Goal: Contribute content

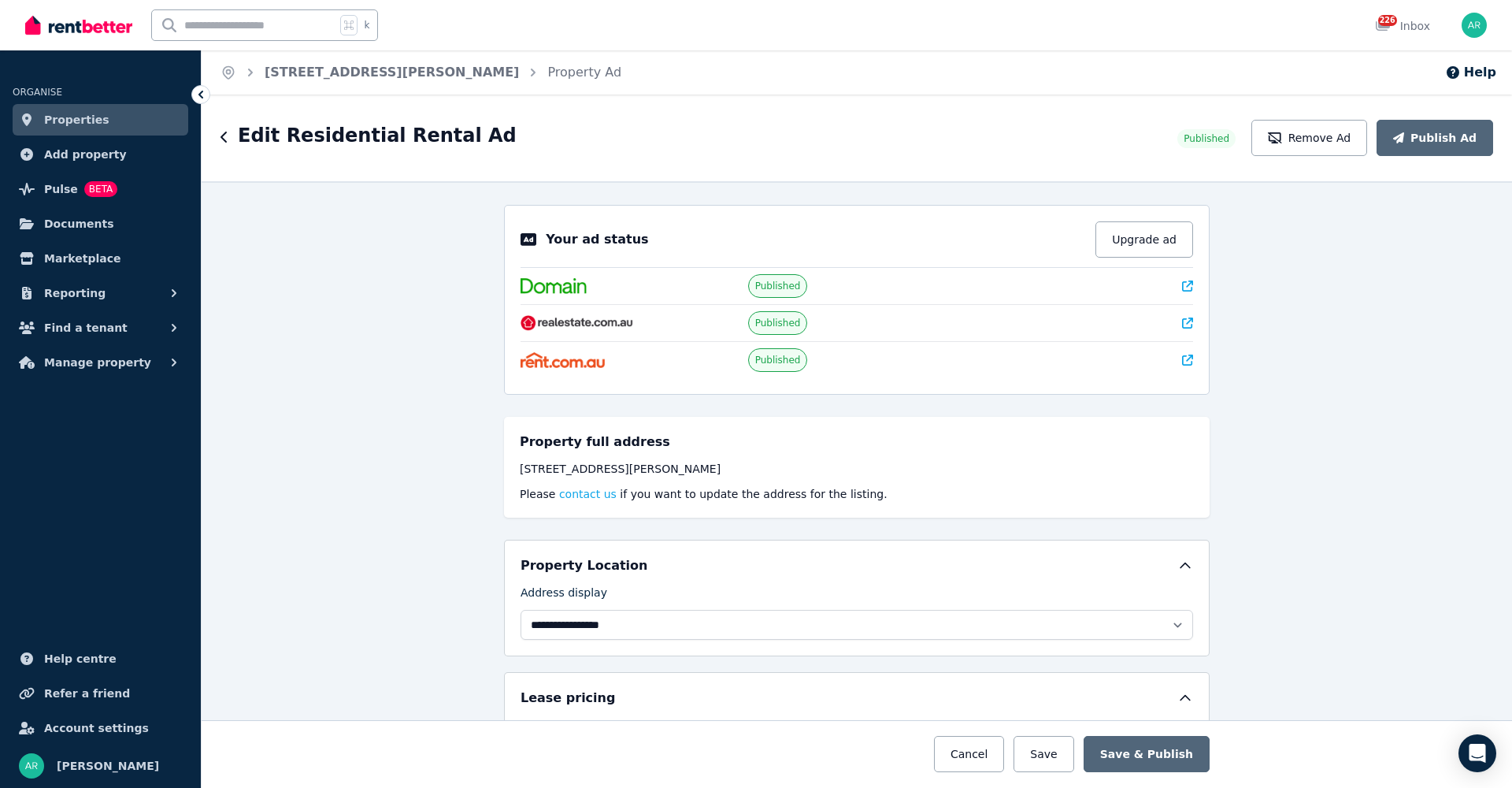
select select "**********"
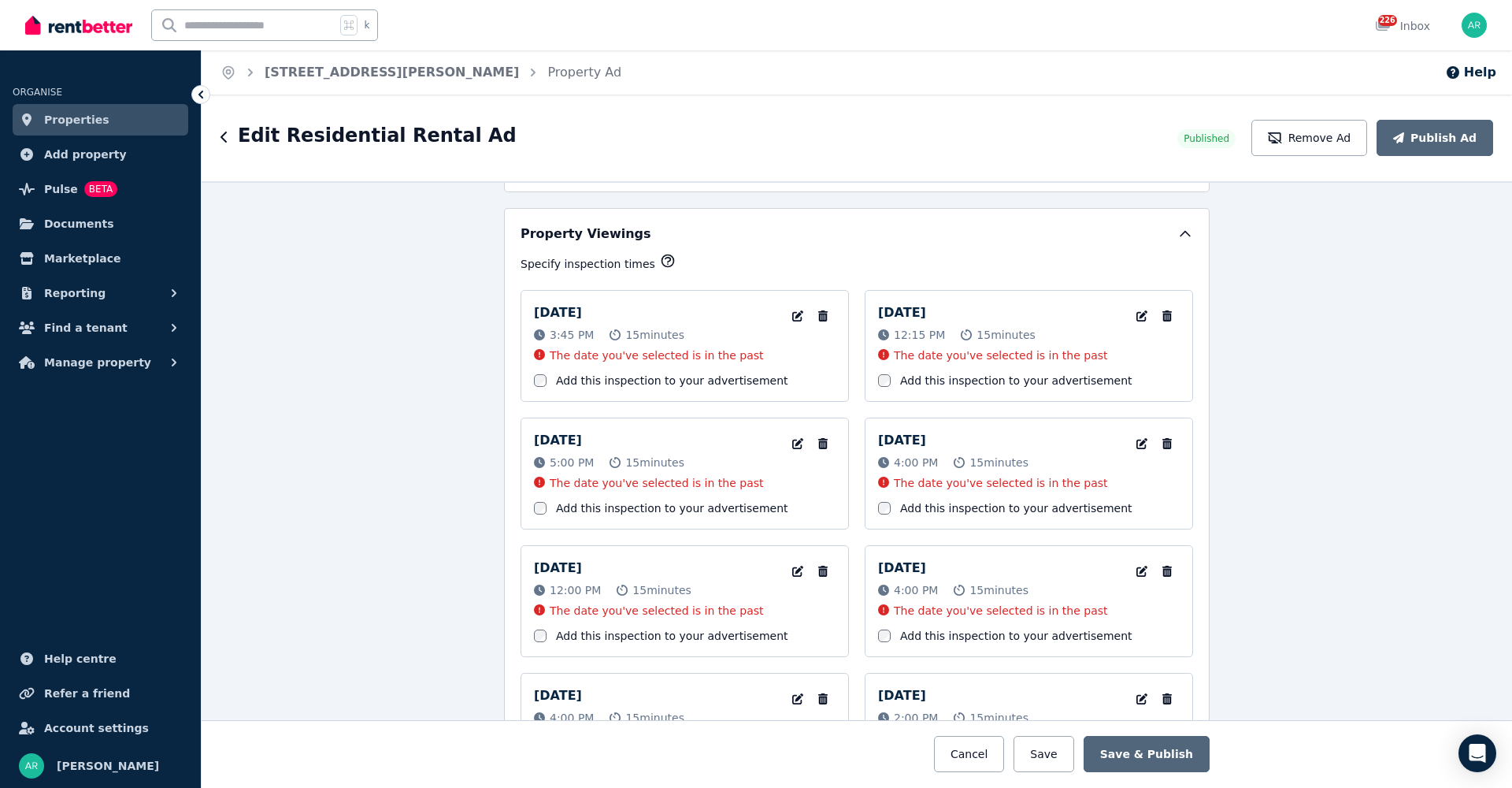
scroll to position [1883, 0]
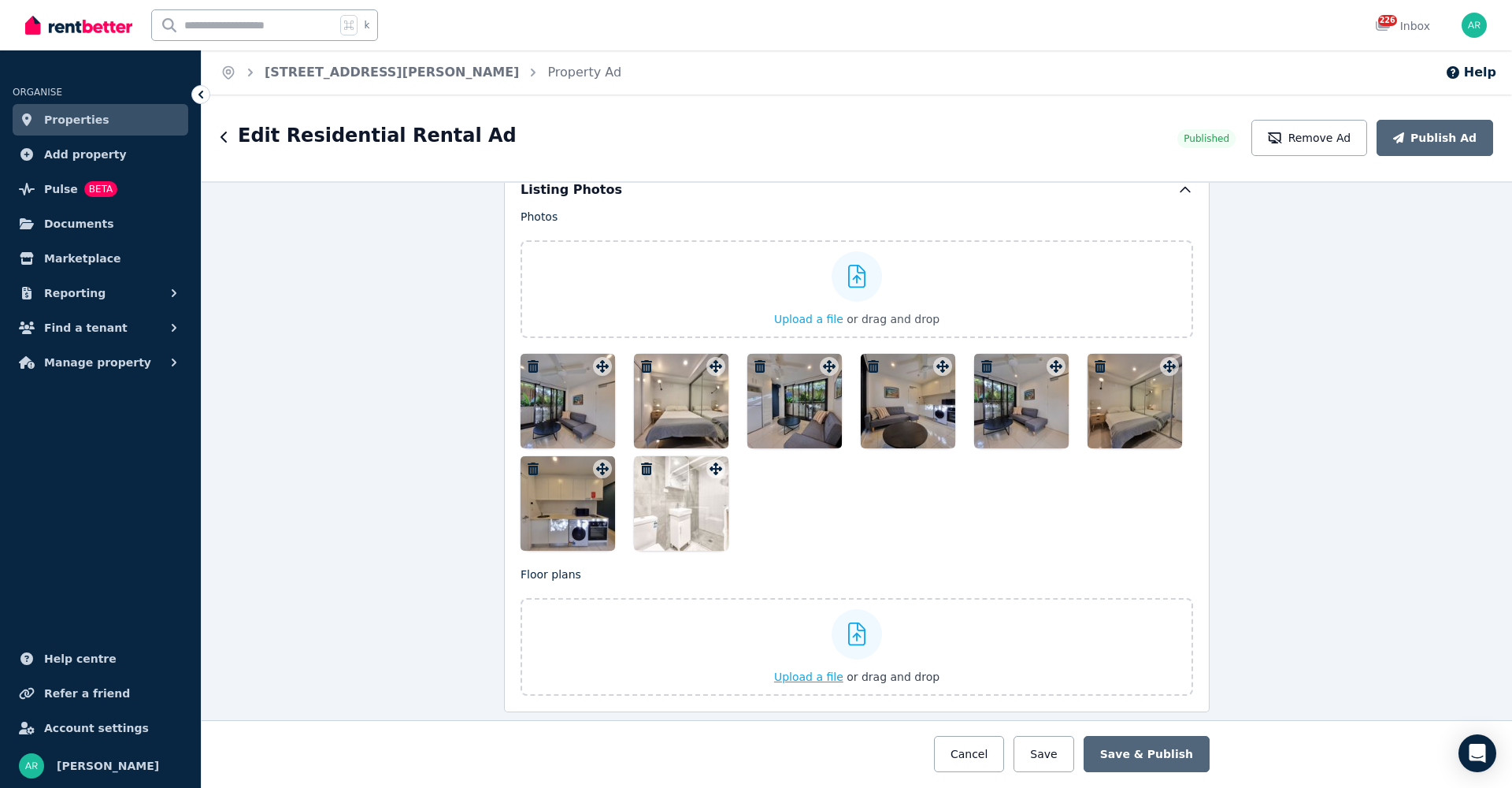
click at [835, 643] on div at bounding box center [856, 633] width 50 height 50
click at [0, 0] on input "Upload a file or drag and drop" at bounding box center [0, 0] width 0 height 0
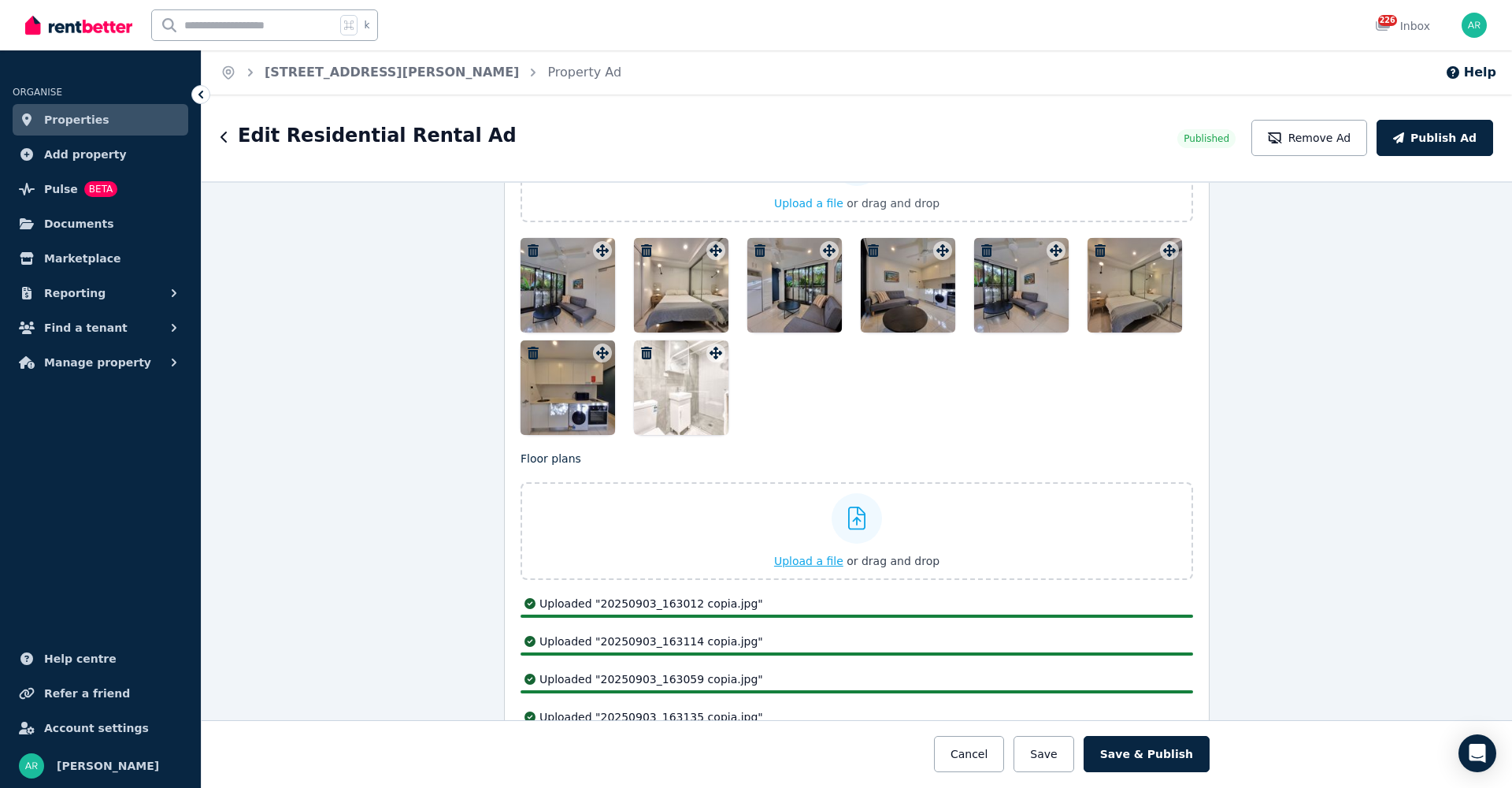
scroll to position [2111, 0]
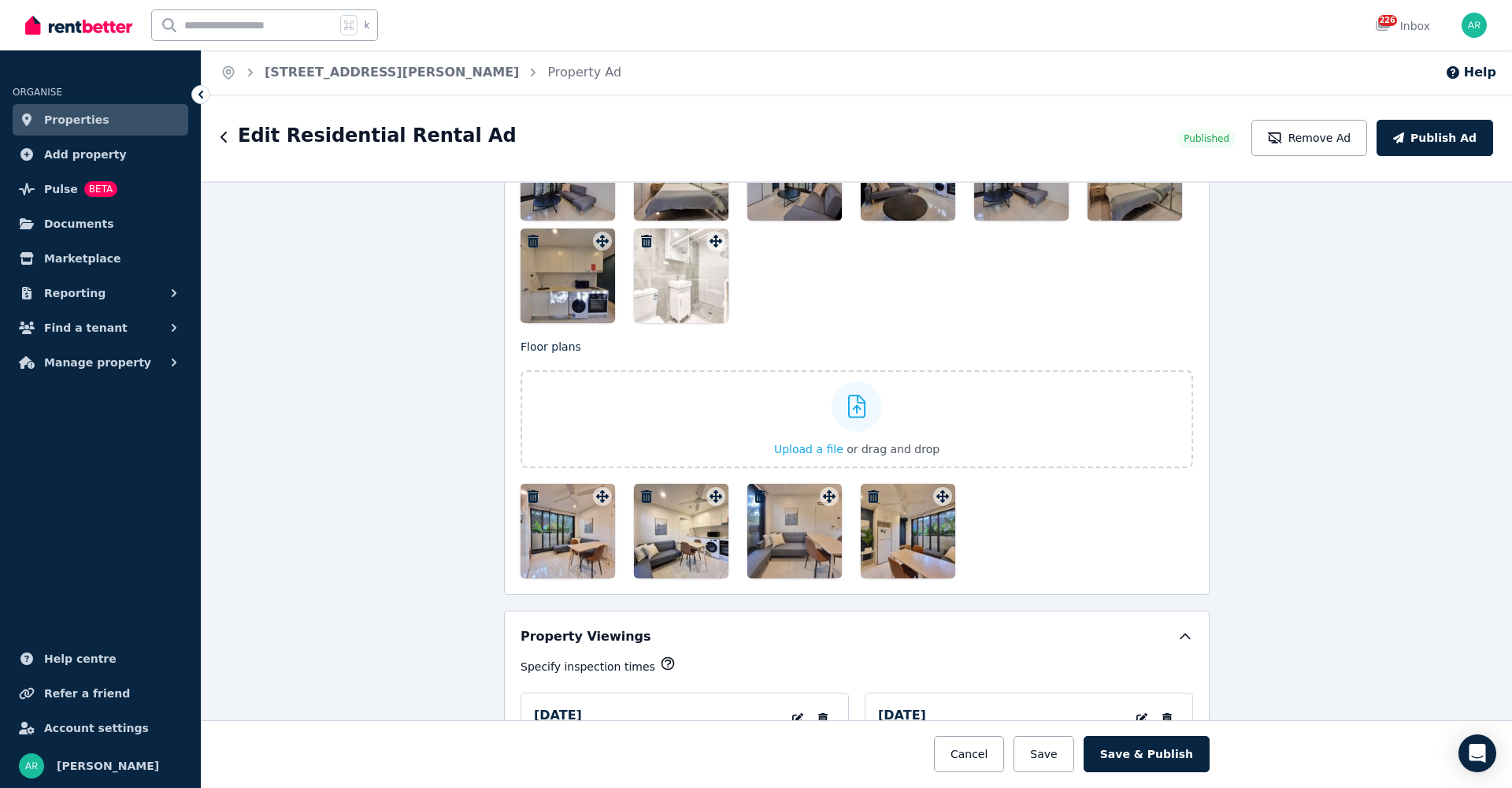
click at [527, 497] on icon "button" at bounding box center [532, 495] width 11 height 13
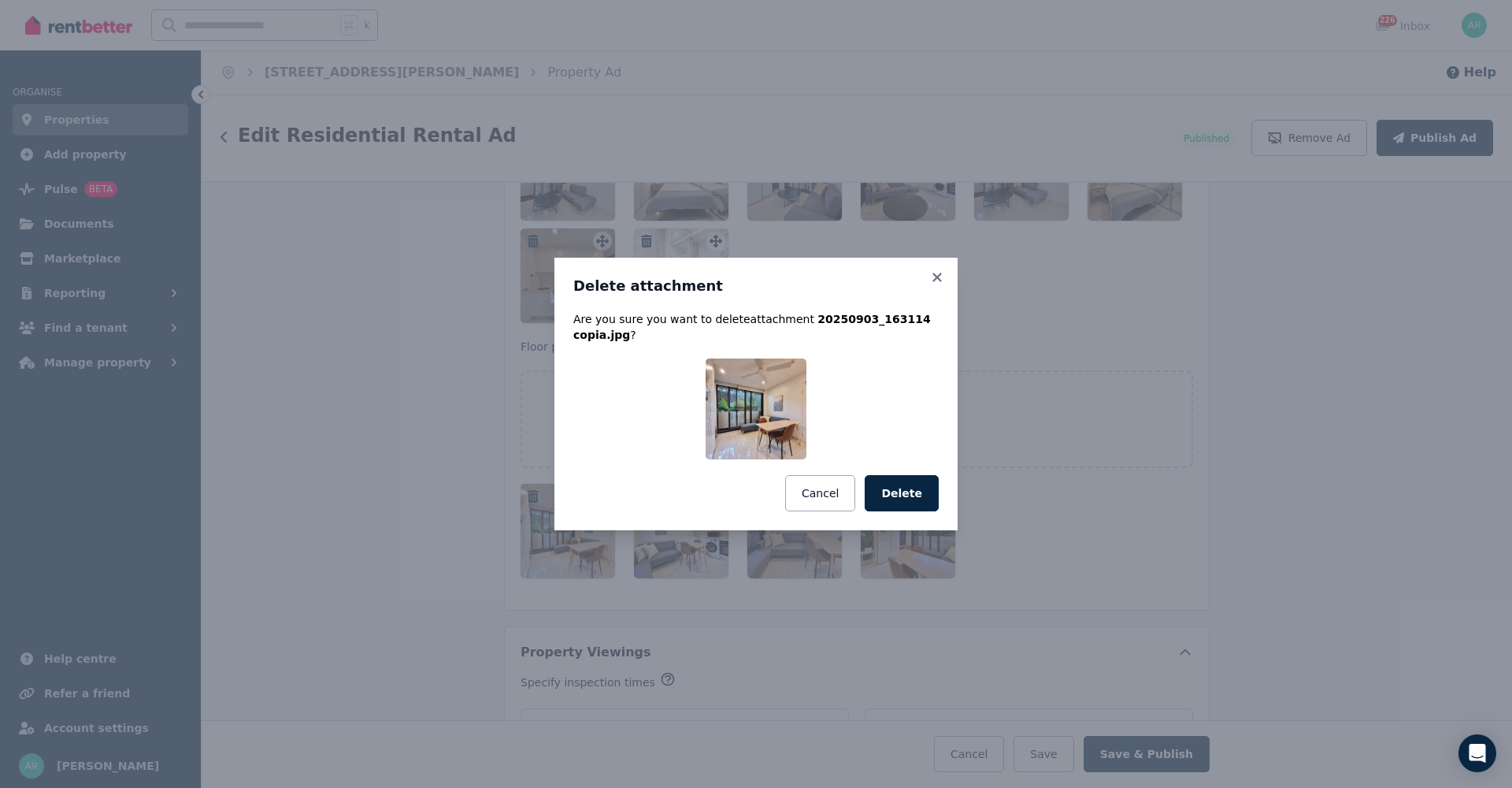
click at [906, 497] on button "Delete" at bounding box center [902, 493] width 74 height 37
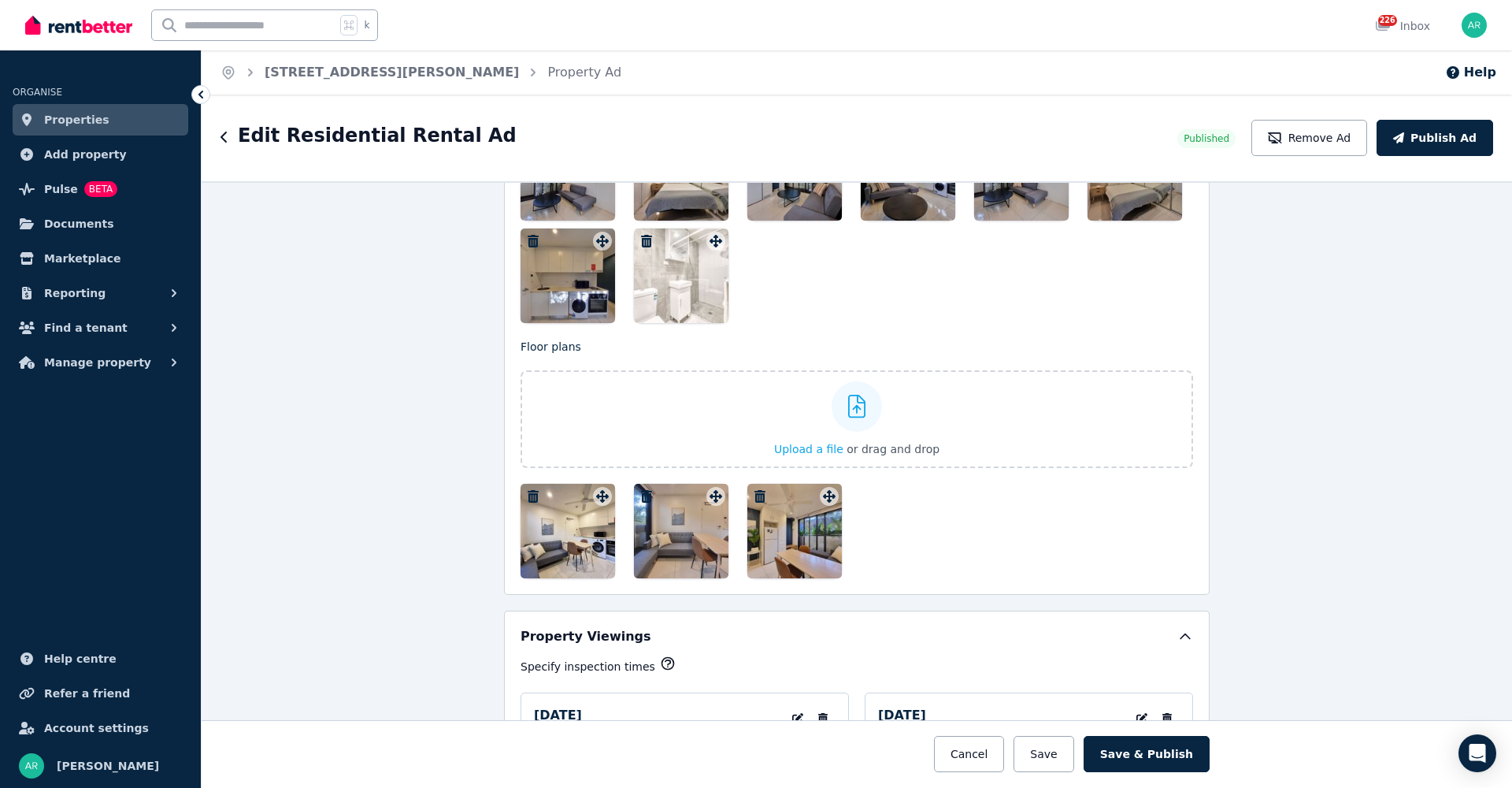
click at [527, 492] on icon "button" at bounding box center [532, 495] width 11 height 13
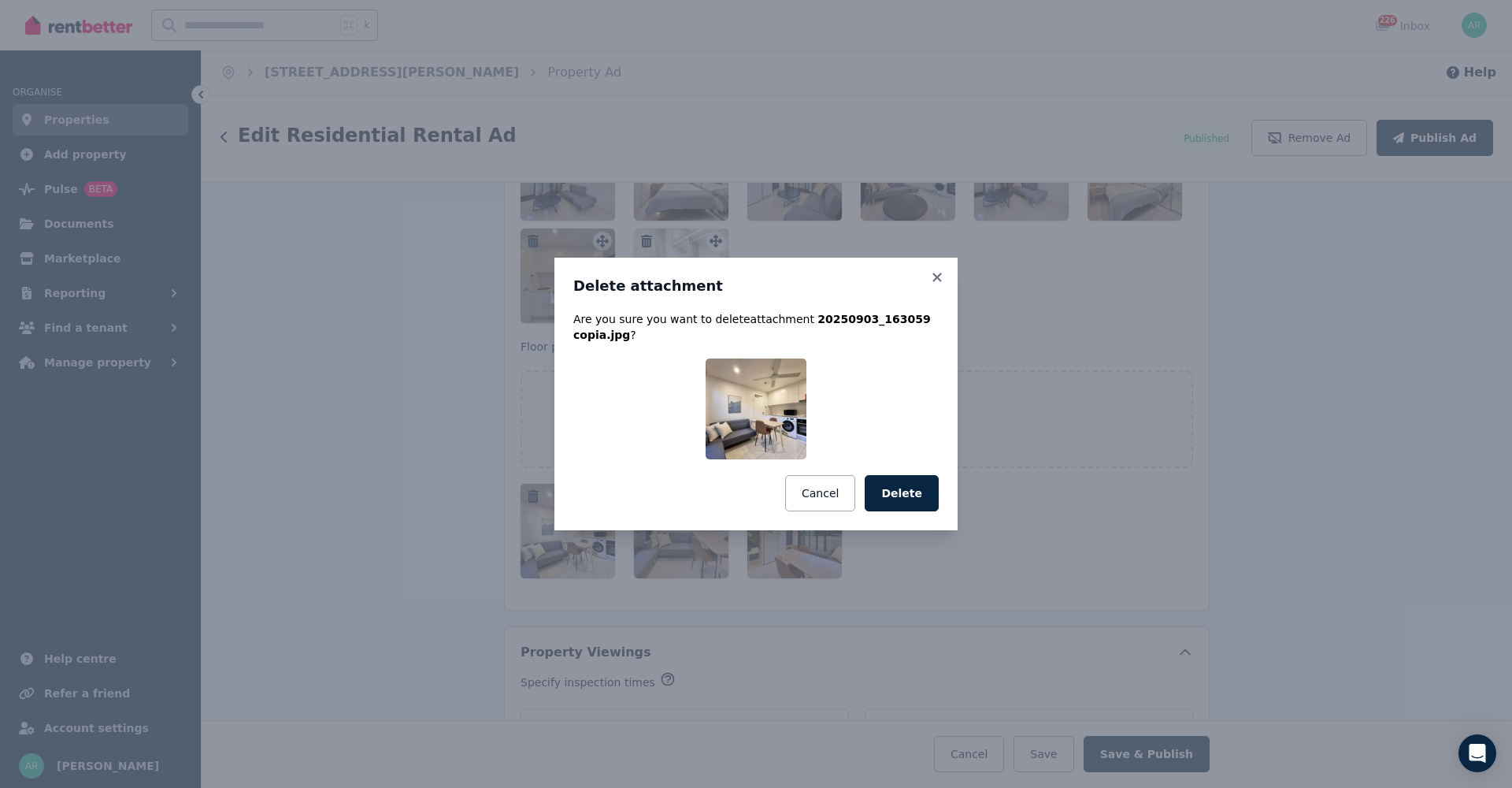
click at [895, 486] on button "Delete" at bounding box center [902, 493] width 74 height 37
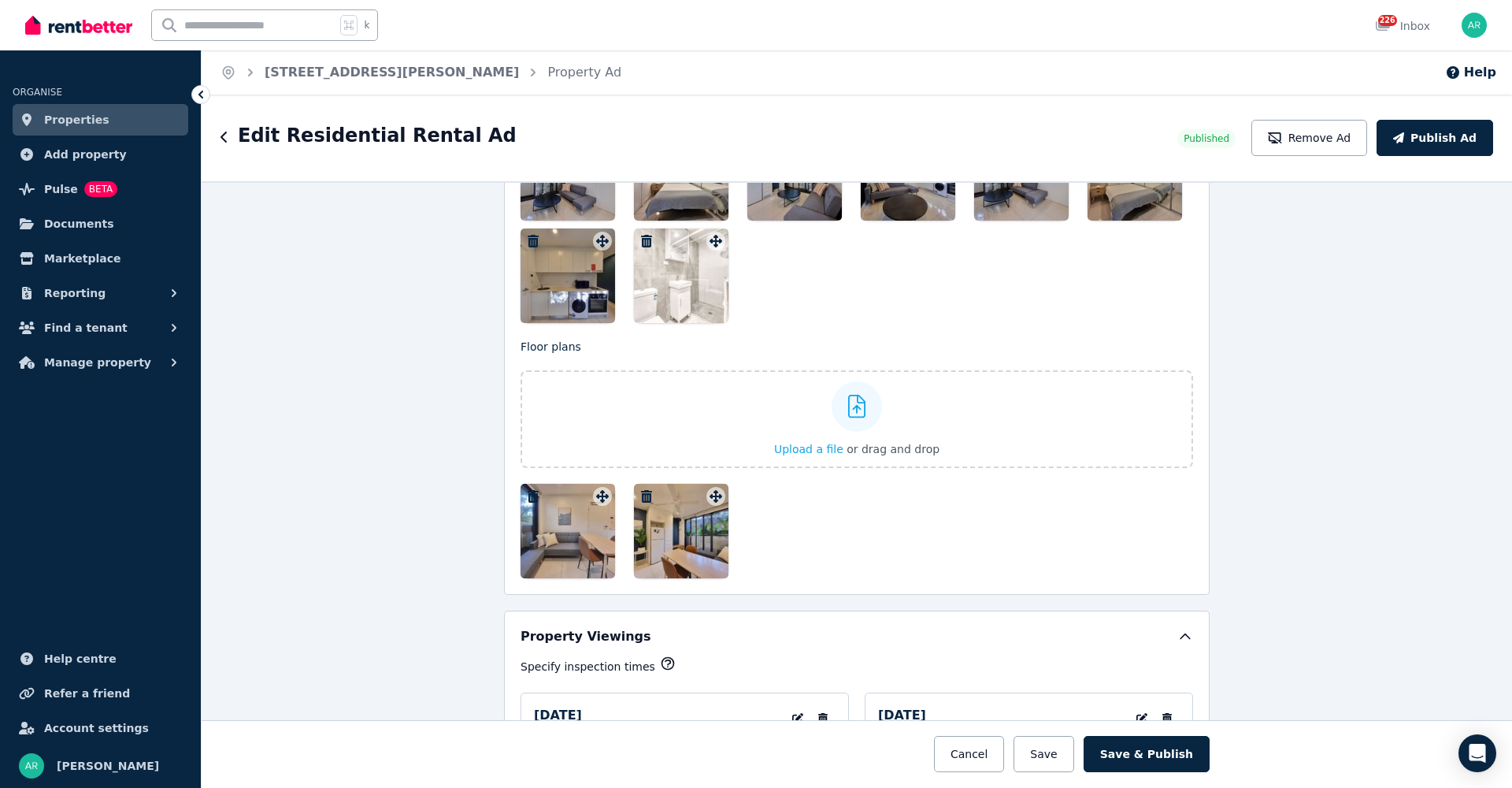
click at [527, 492] on icon "button" at bounding box center [532, 495] width 11 height 13
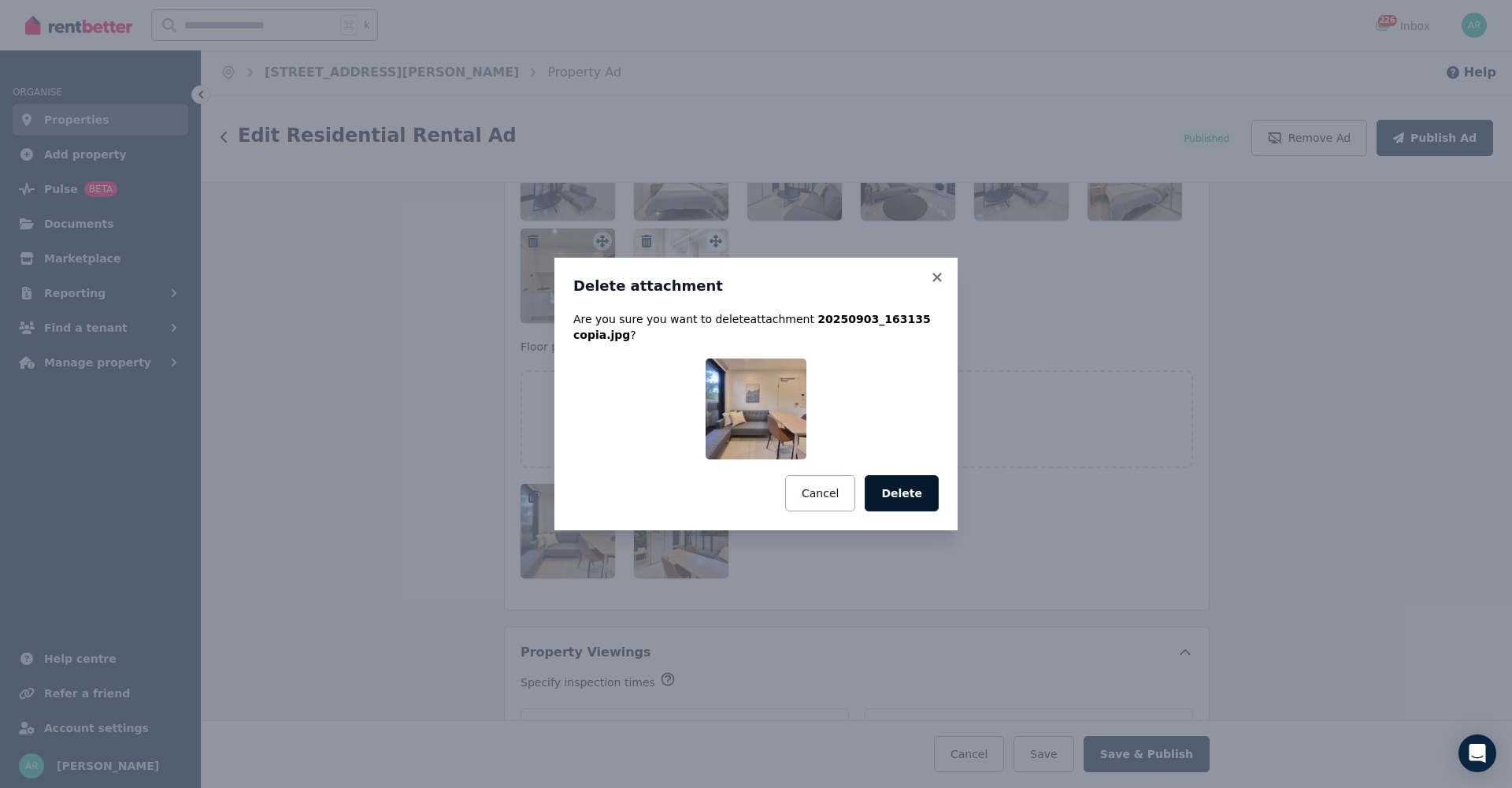
click at [911, 489] on button "Delete" at bounding box center [902, 493] width 74 height 37
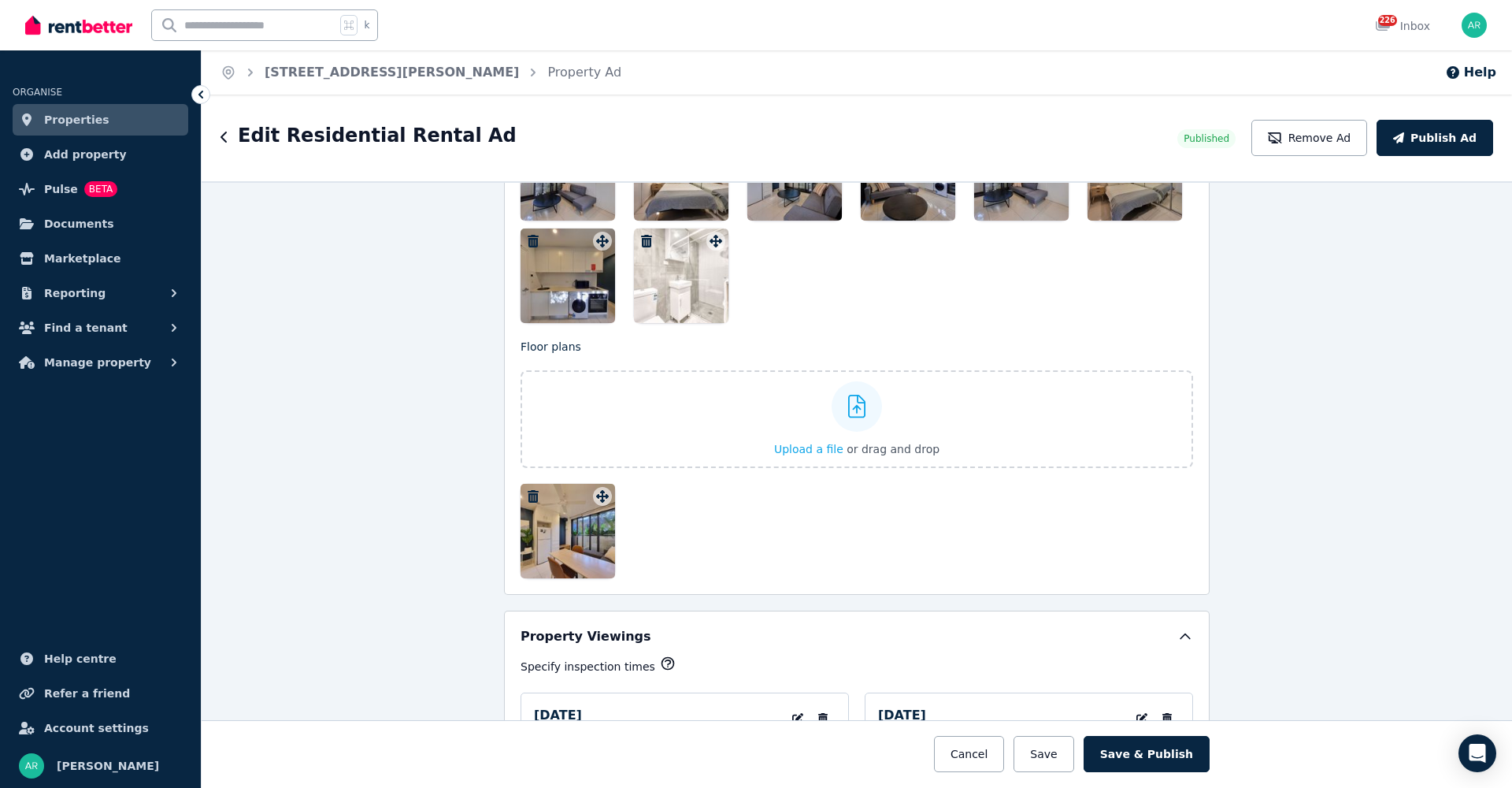
click at [523, 489] on button "button" at bounding box center [533, 496] width 19 height 19
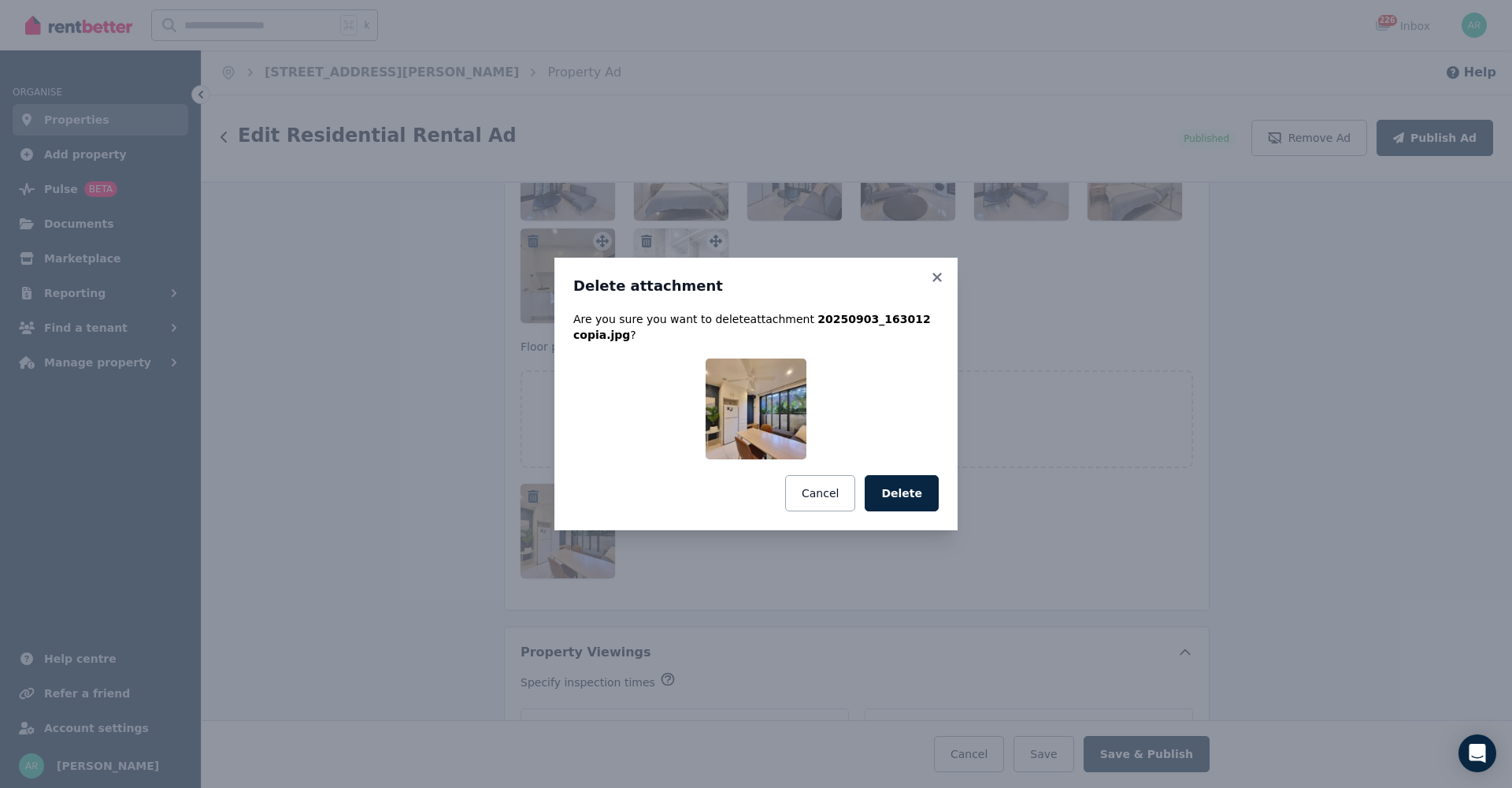
click at [908, 494] on button "Delete" at bounding box center [902, 493] width 74 height 37
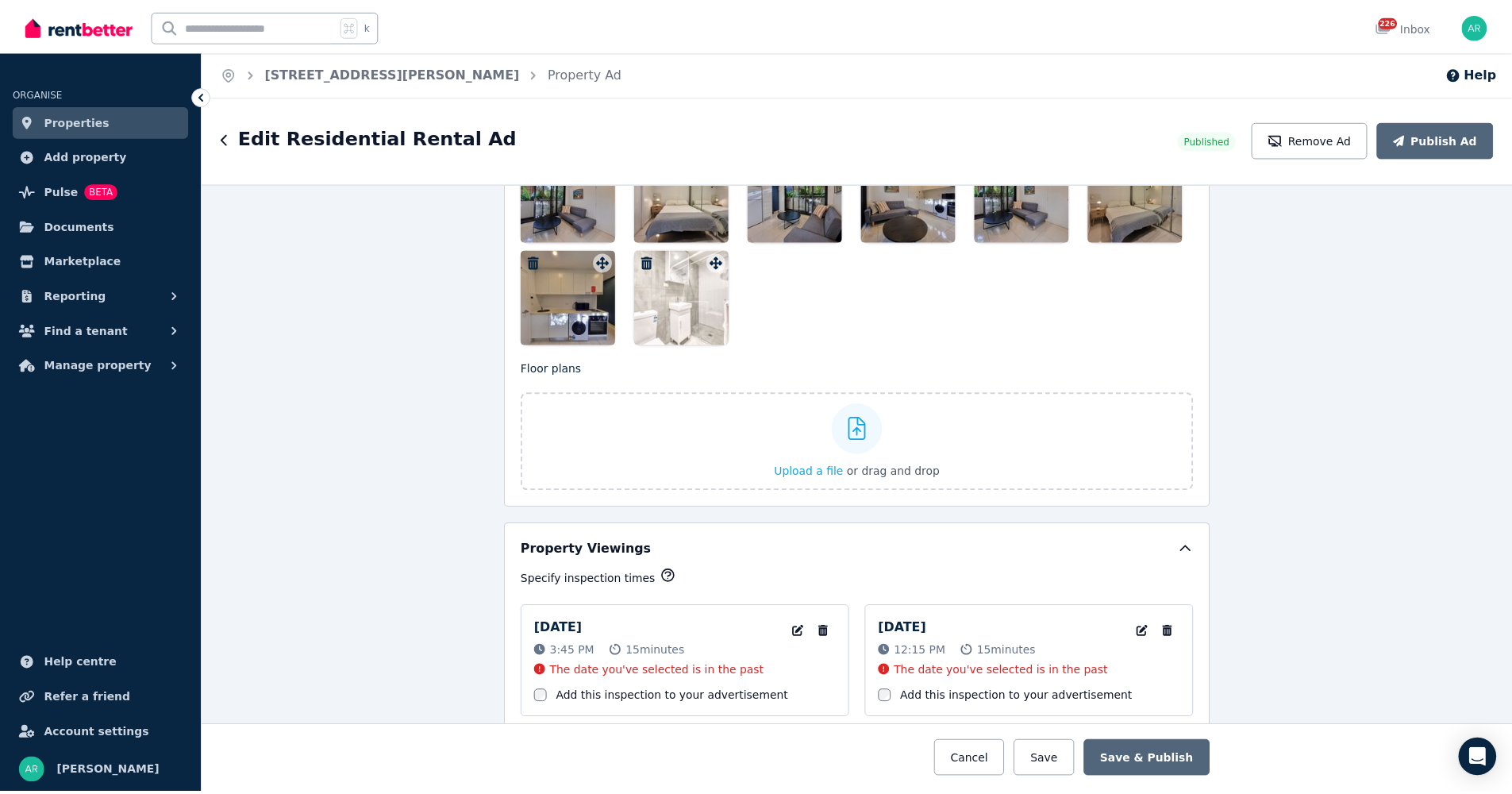
scroll to position [1911, 0]
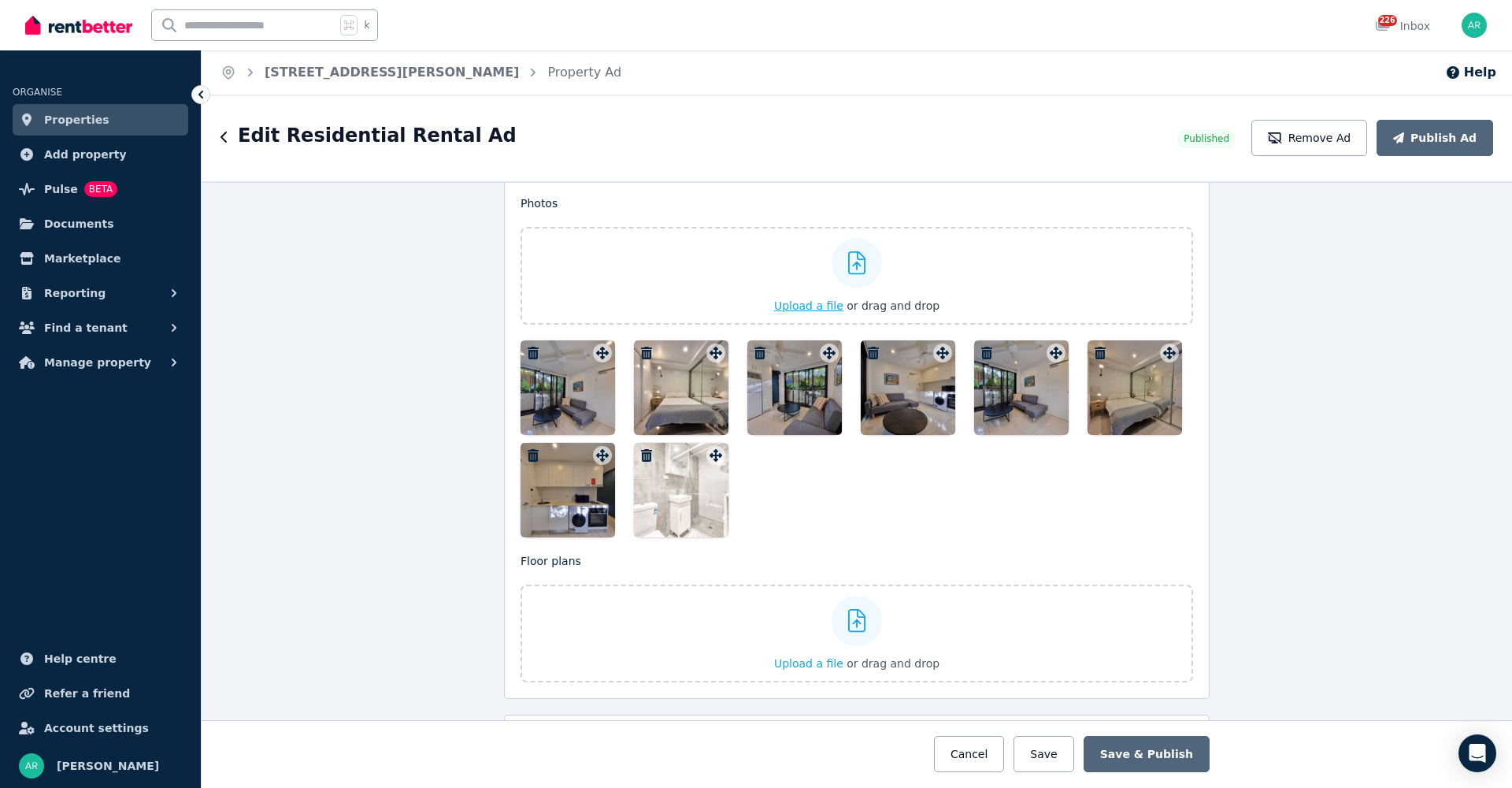
click at [804, 304] on span "Upload a file" at bounding box center [809, 305] width 70 height 13
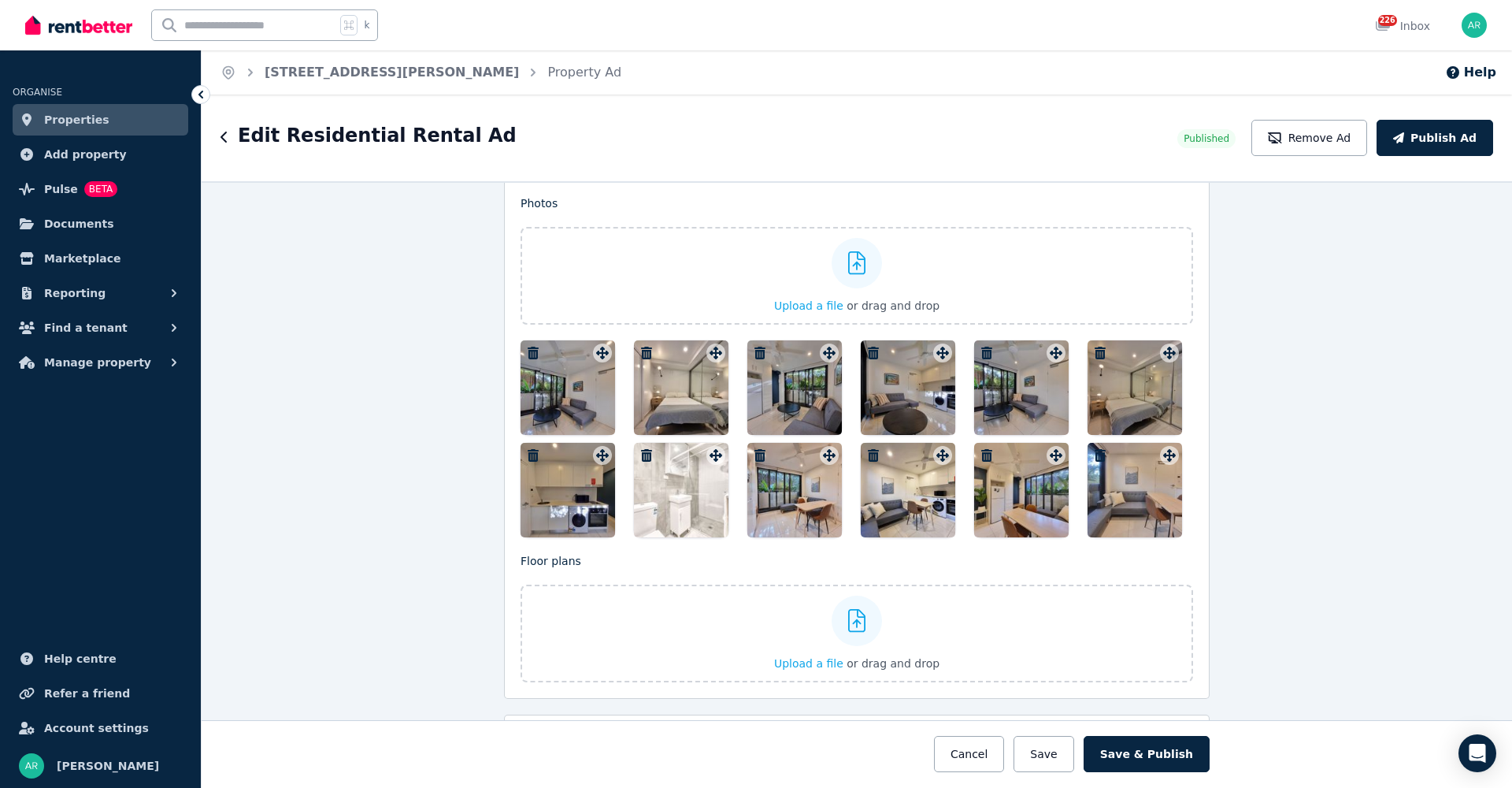
click at [754, 350] on icon "button" at bounding box center [759, 352] width 11 height 13
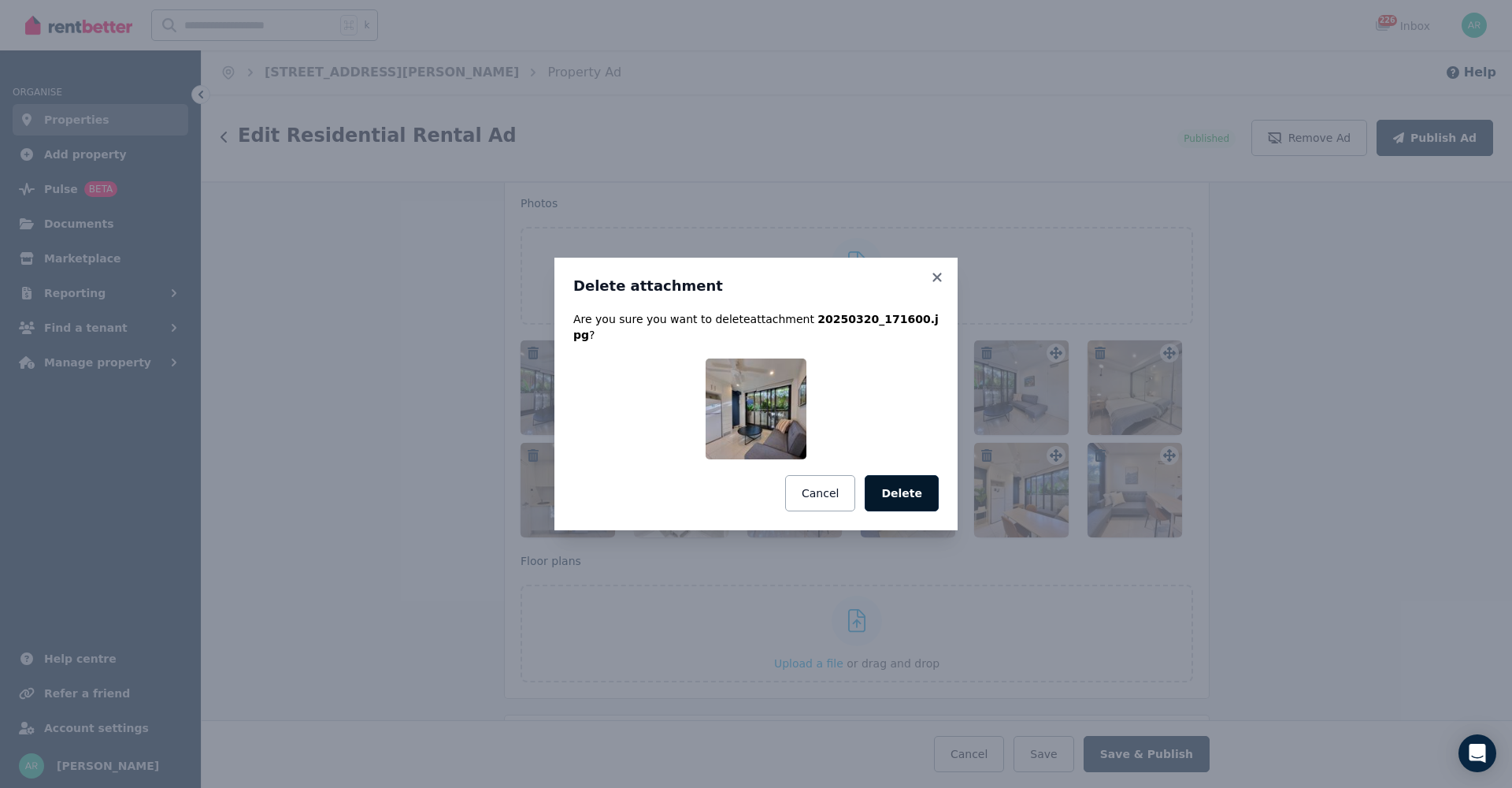
click at [893, 486] on button "Delete" at bounding box center [902, 493] width 74 height 37
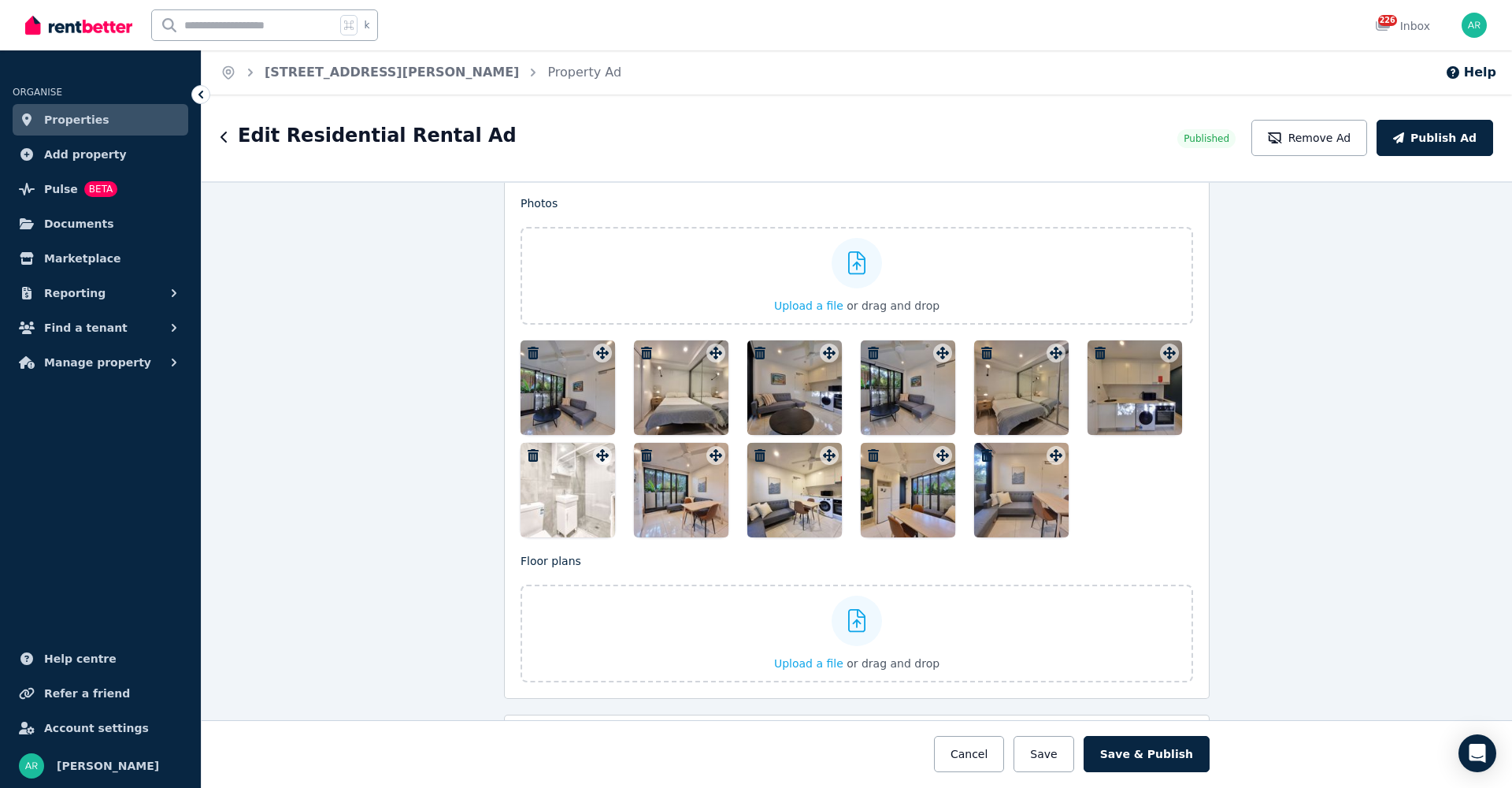
click at [527, 349] on icon "button" at bounding box center [532, 352] width 11 height 13
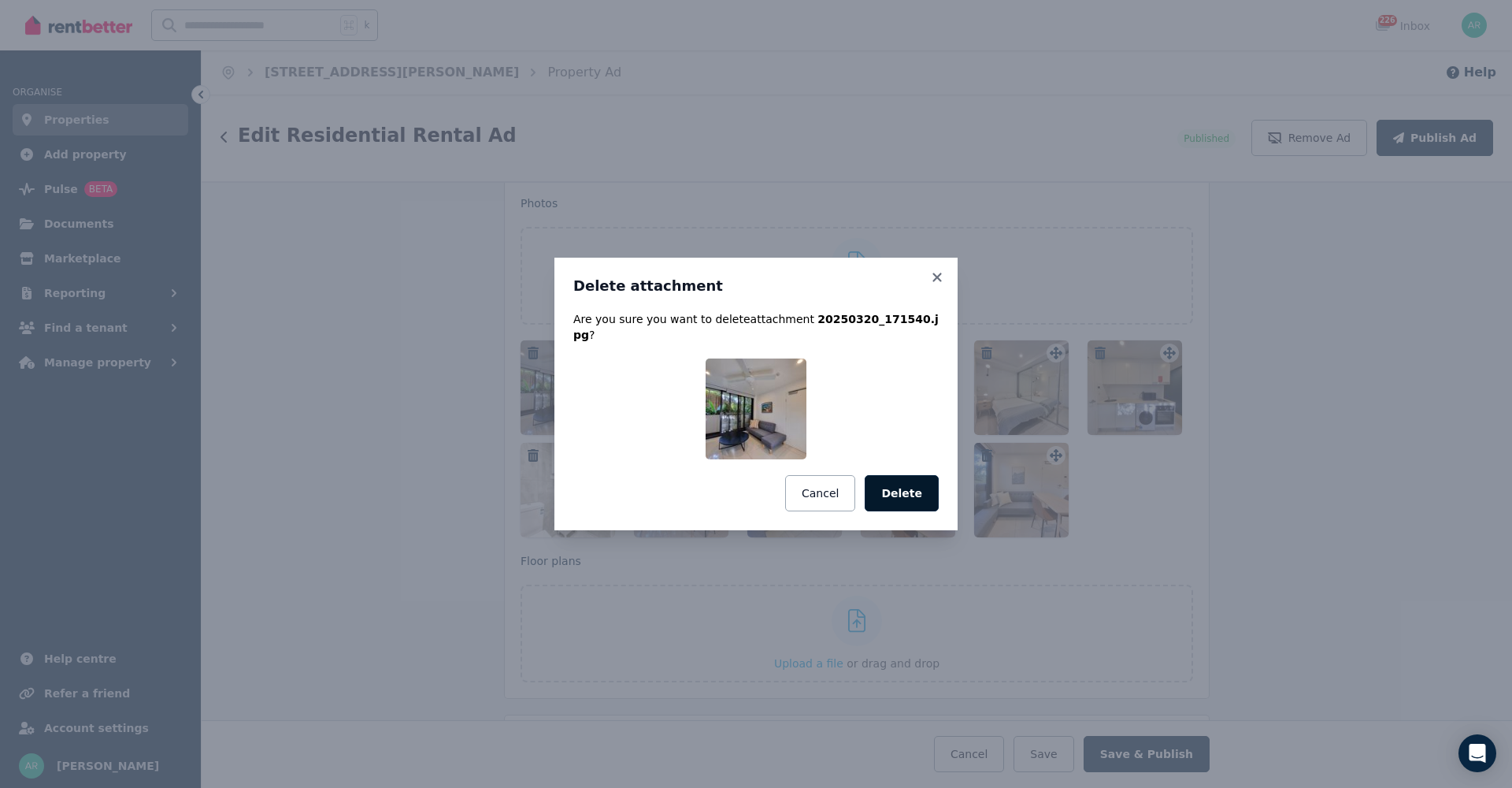
click at [891, 485] on button "Delete" at bounding box center [902, 493] width 74 height 37
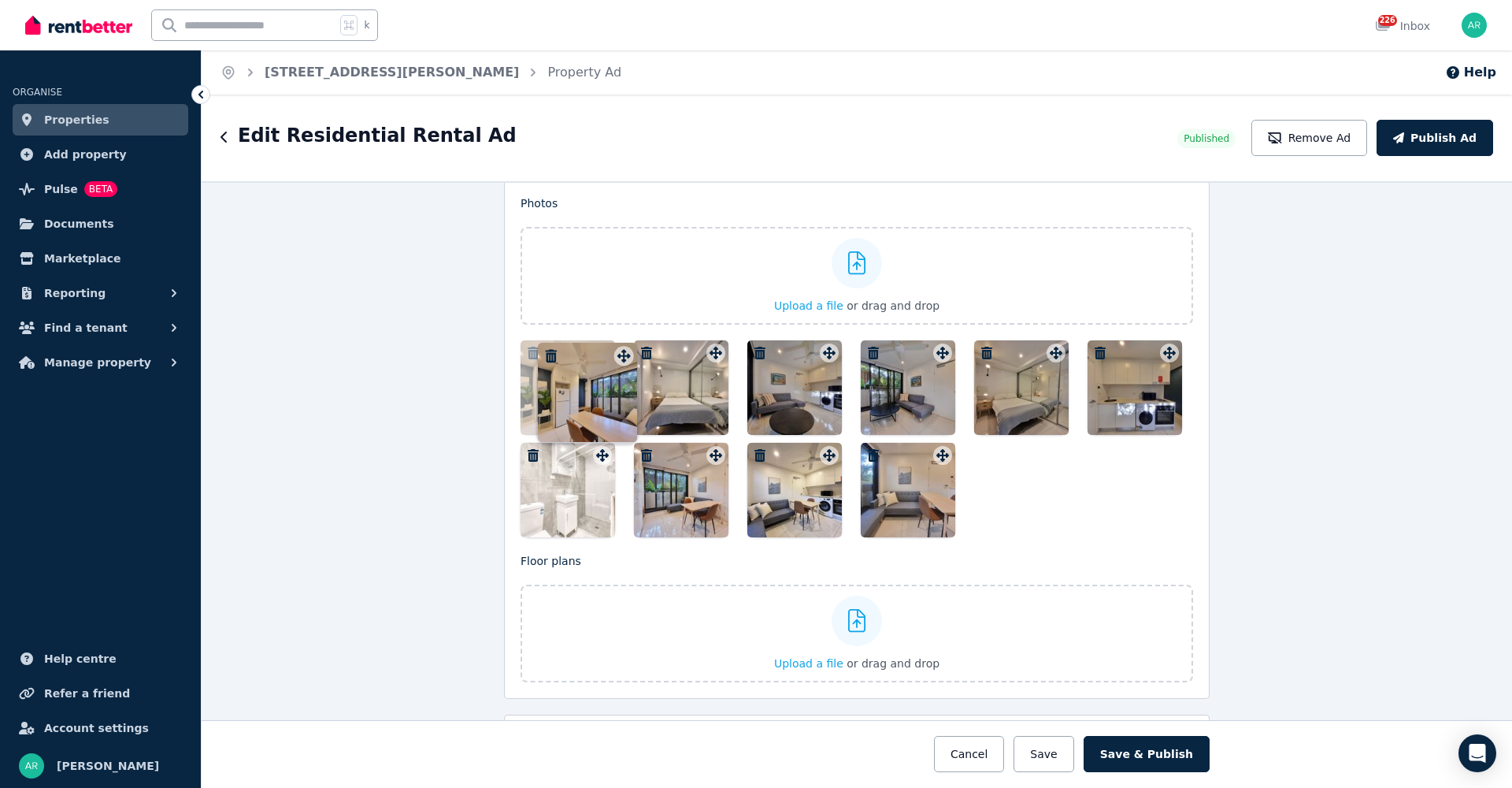
drag, startPoint x: 825, startPoint y: 458, endPoint x: 623, endPoint y: 344, distance: 231.9
click at [623, 344] on div "Photos Upload a file or drag and drop Uploaded " 20250903_163012 copia.jpg " Up…" at bounding box center [856, 366] width 673 height 342
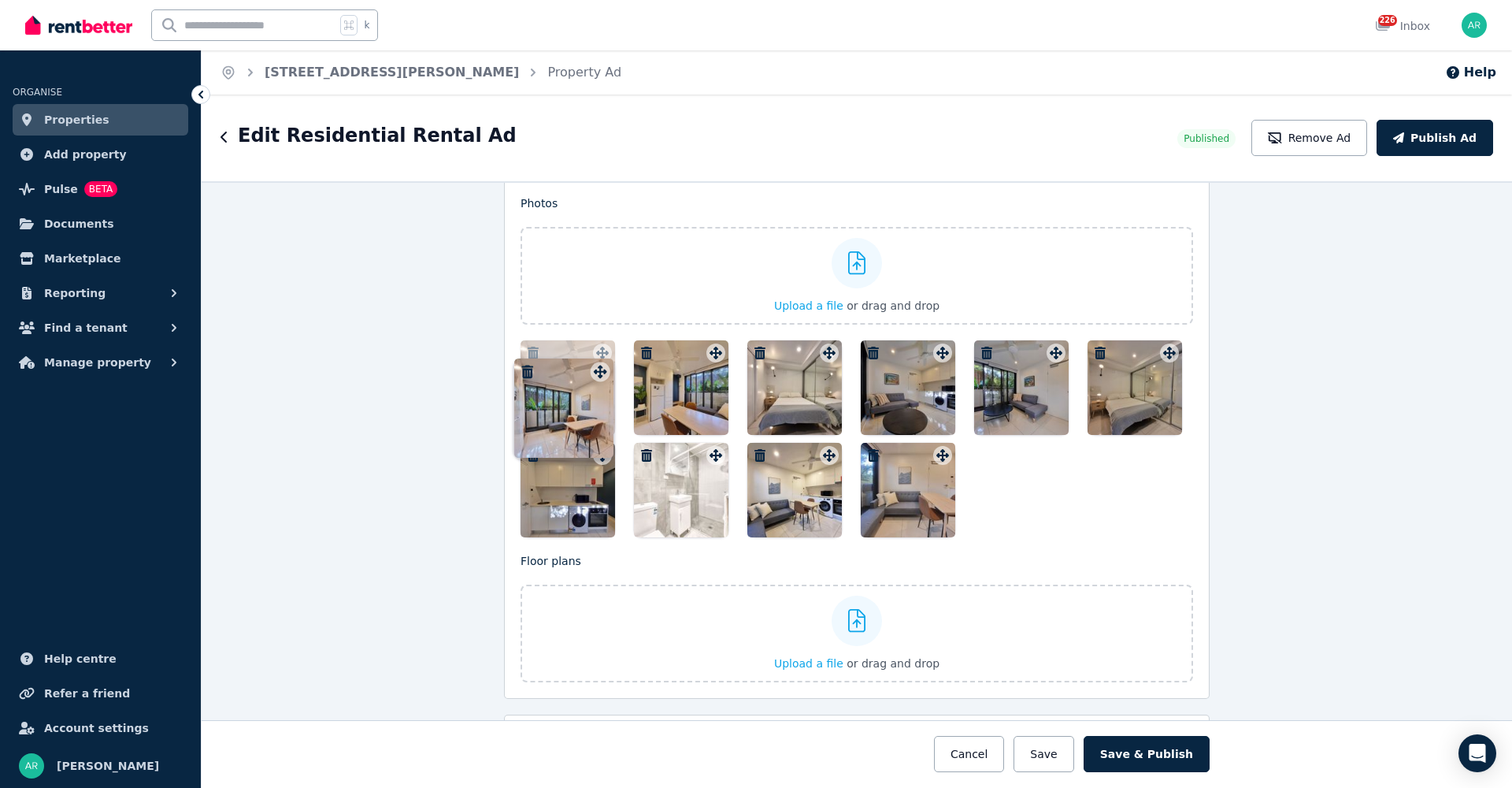
drag, startPoint x: 708, startPoint y: 453, endPoint x: 596, endPoint y: 355, distance: 148.8
click at [596, 355] on icon at bounding box center [602, 352] width 15 height 13
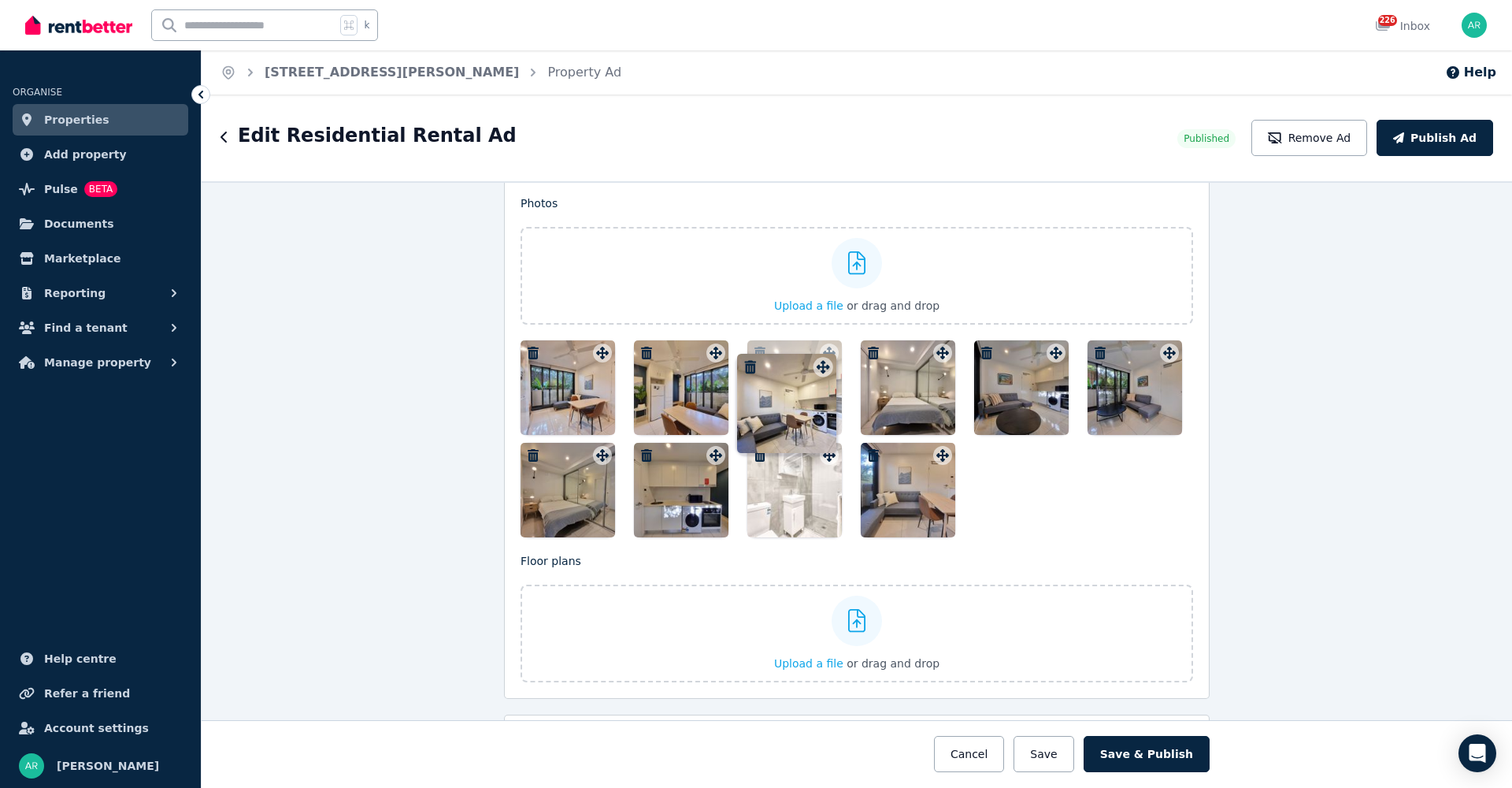
drag, startPoint x: 823, startPoint y: 456, endPoint x: 822, endPoint y: 351, distance: 105.0
click at [822, 351] on div "Photos Upload a file or drag and drop Uploaded " 20250903_163012 copia.jpg " Up…" at bounding box center [856, 366] width 673 height 342
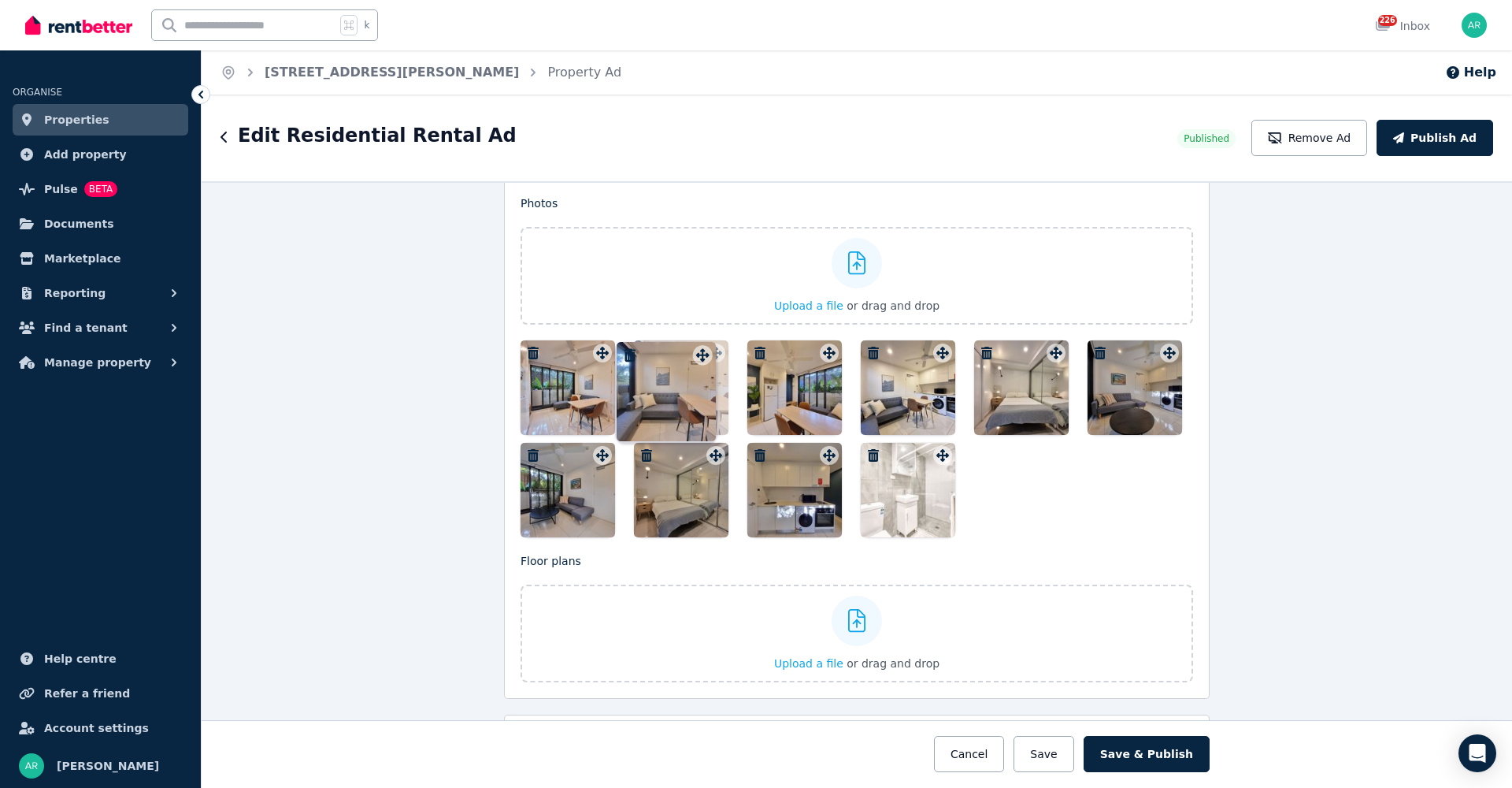
drag, startPoint x: 938, startPoint y: 458, endPoint x: 699, endPoint y: 342, distance: 265.7
click at [699, 342] on div "Photos Upload a file or drag and drop Uploaded " 20250903_163012 copia.jpg " Up…" at bounding box center [856, 366] width 673 height 342
click at [527, 455] on icon "button" at bounding box center [532, 455] width 11 height 13
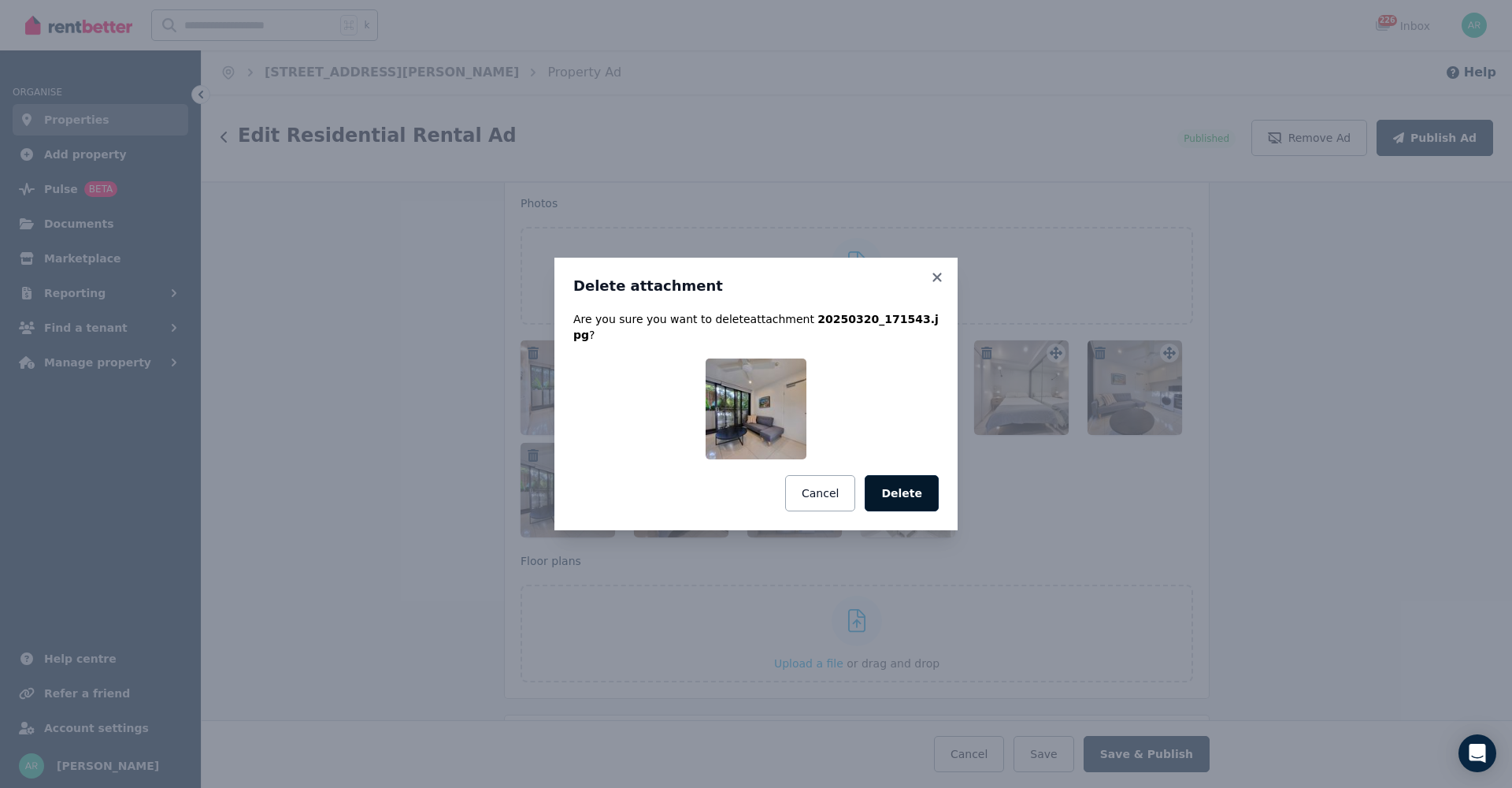
click at [921, 486] on button "Delete" at bounding box center [902, 493] width 74 height 37
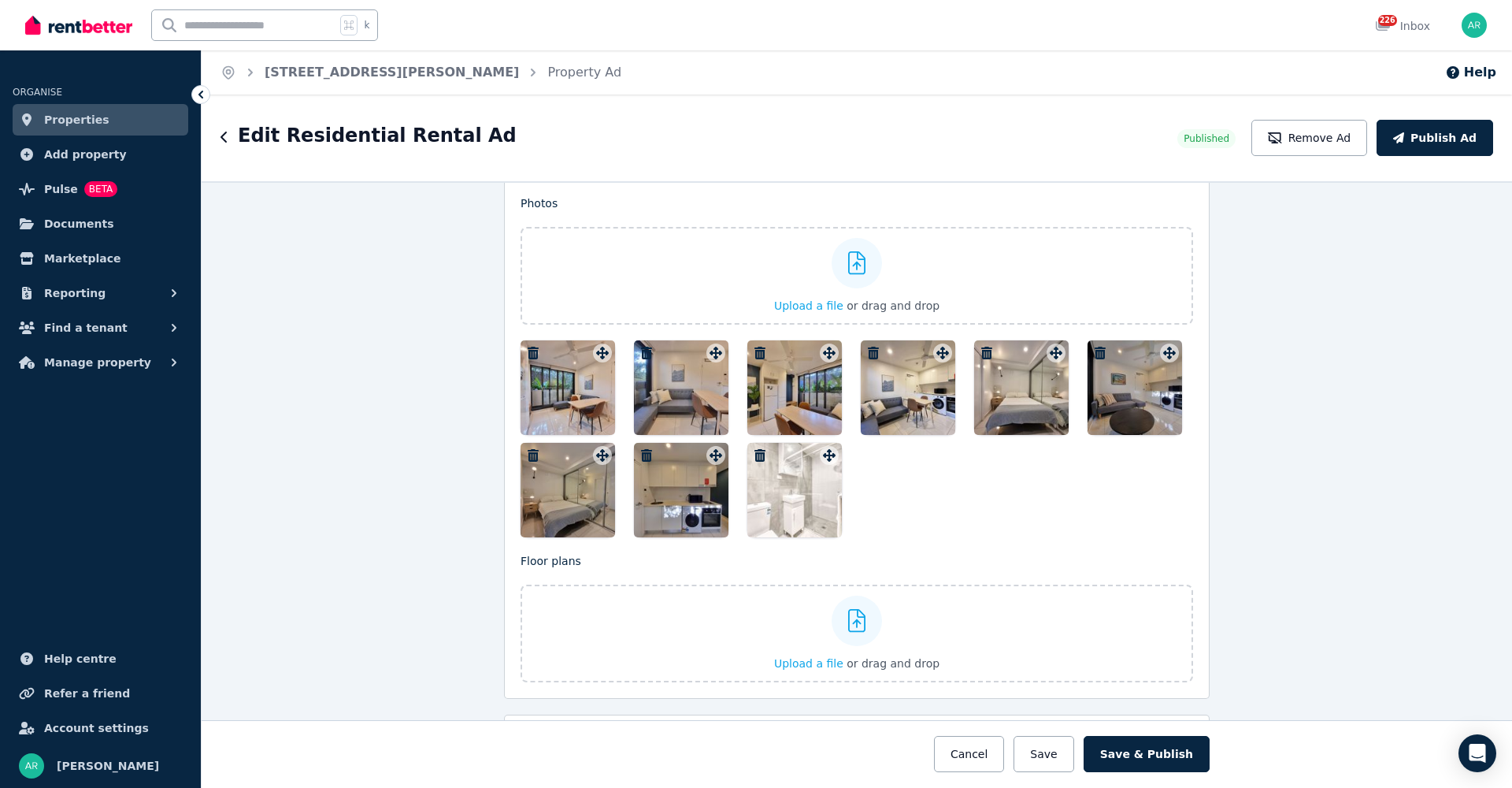
click at [1095, 348] on icon "button" at bounding box center [1100, 352] width 11 height 13
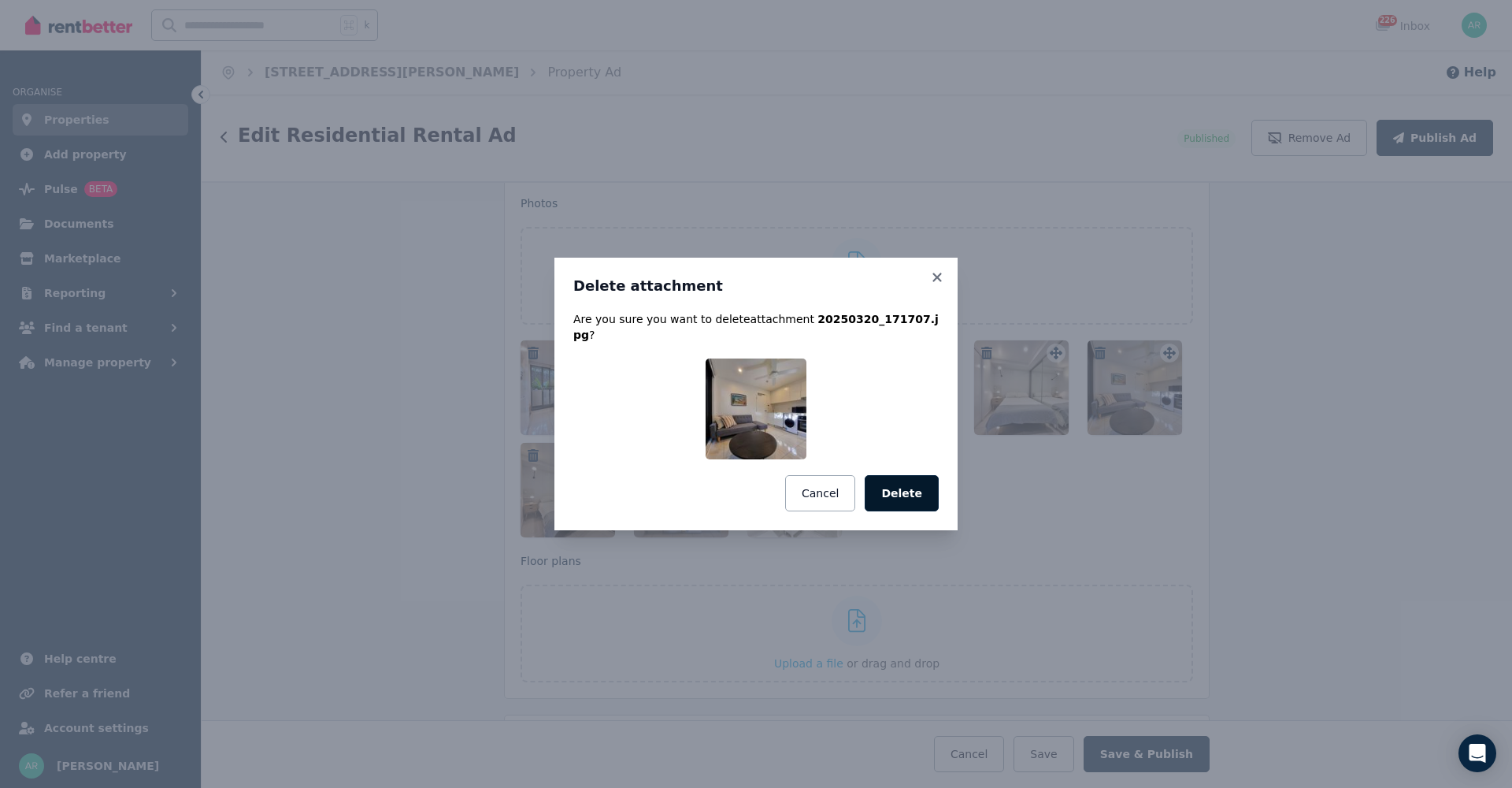
click at [923, 481] on button "Delete" at bounding box center [902, 493] width 74 height 37
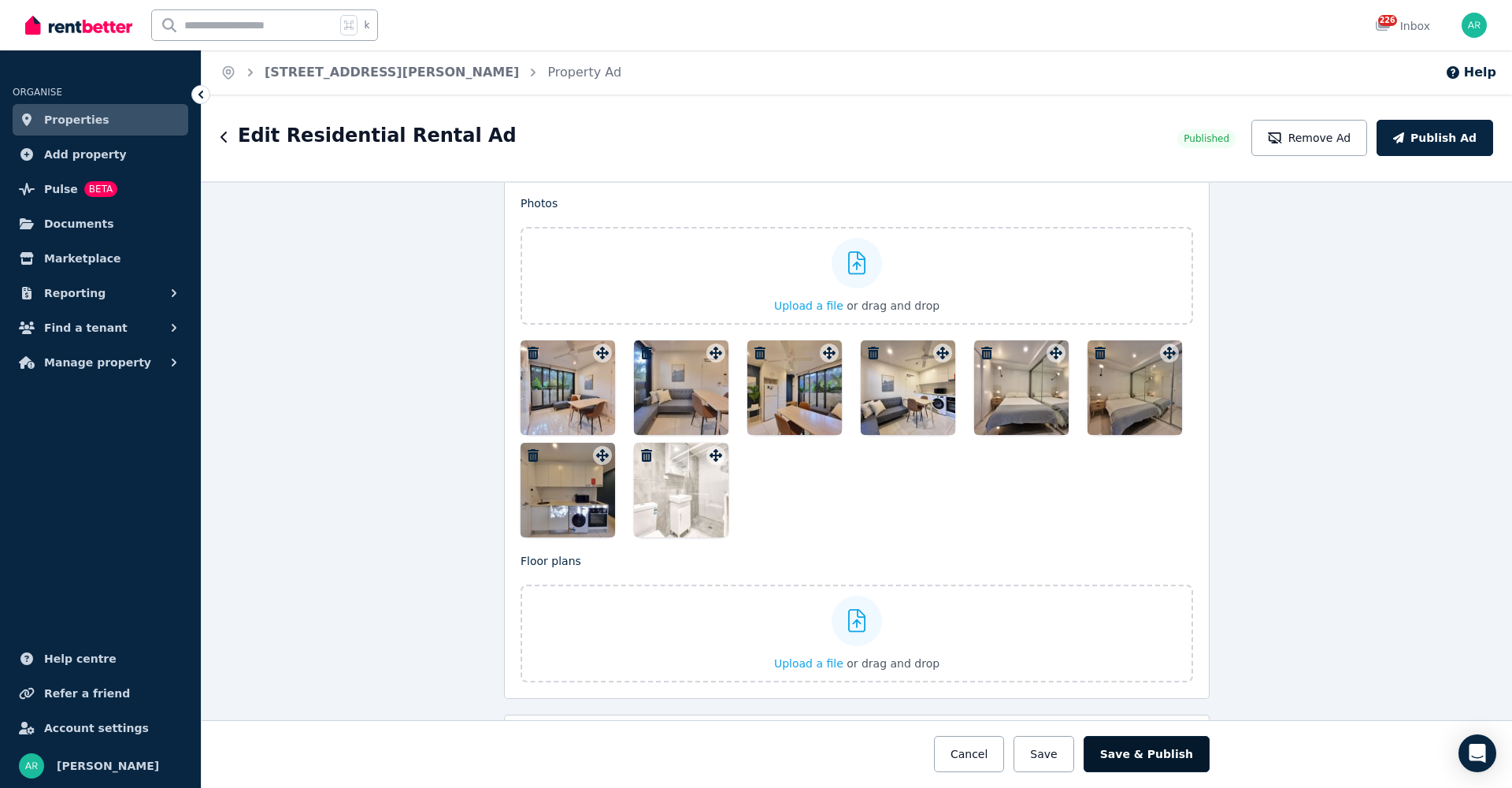
click at [1124, 753] on button "Save & Publish" at bounding box center [1146, 754] width 126 height 37
